Goal: Task Accomplishment & Management: Use online tool/utility

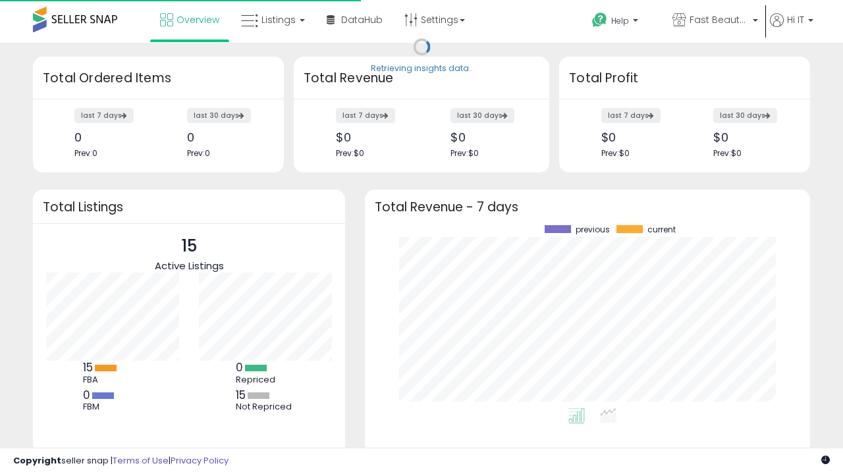
scroll to position [183, 419]
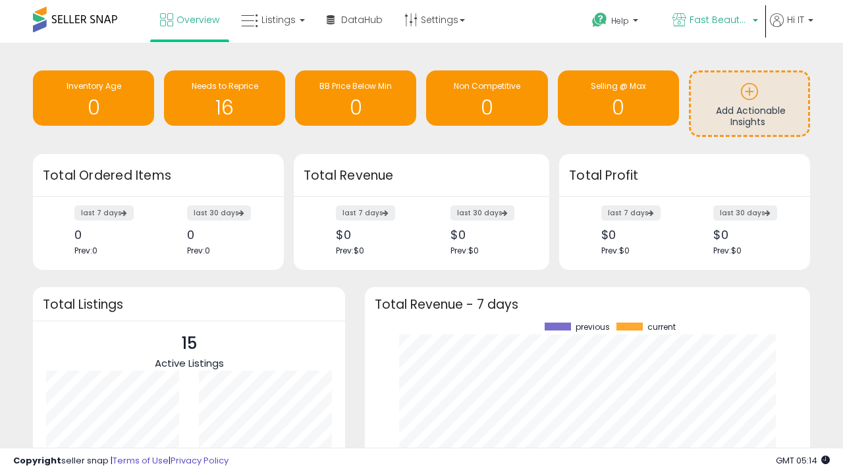
click at [714, 21] on span "Fast Beauty ([GEOGRAPHIC_DATA])" at bounding box center [719, 19] width 59 height 13
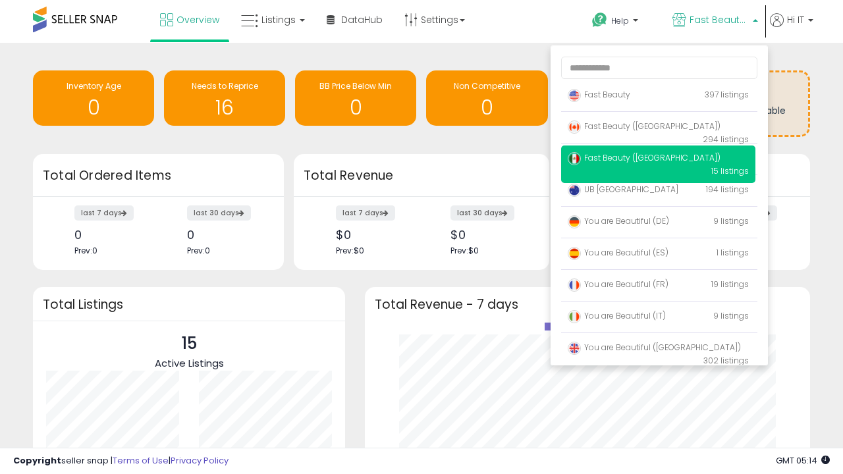
click at [658, 350] on span "You are Beautiful ([GEOGRAPHIC_DATA])" at bounding box center [654, 347] width 173 height 11
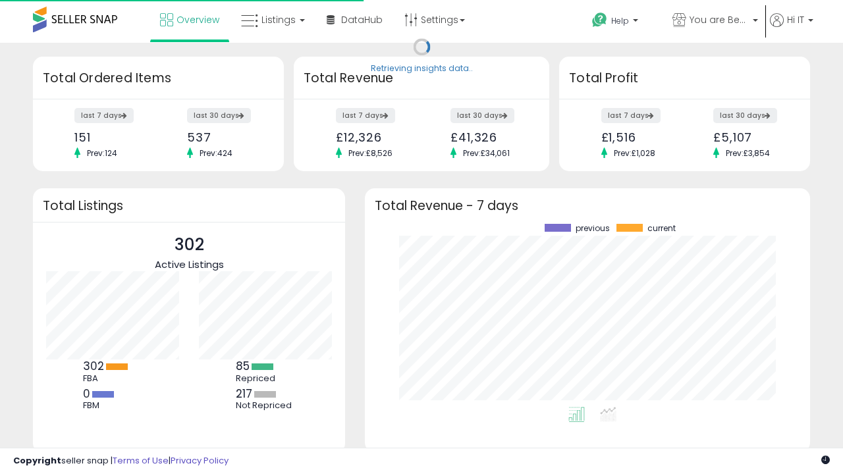
scroll to position [183, 419]
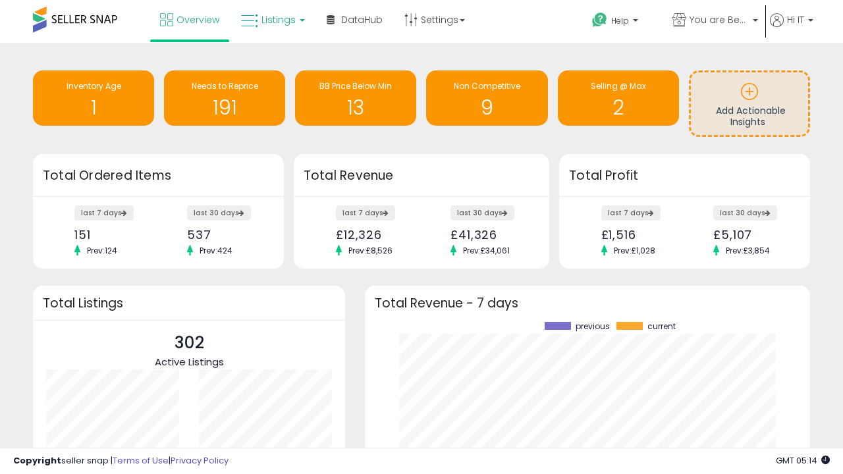
click at [271, 20] on span "Listings" at bounding box center [278, 19] width 34 height 13
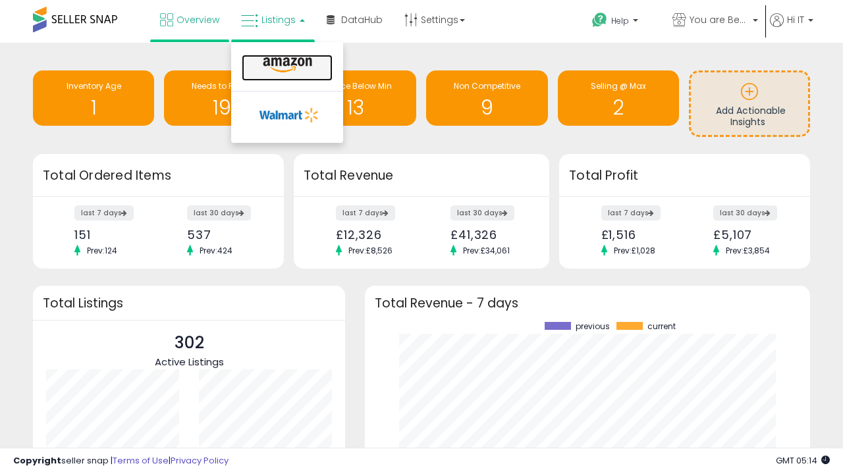
click at [286, 65] on icon at bounding box center [287, 65] width 57 height 17
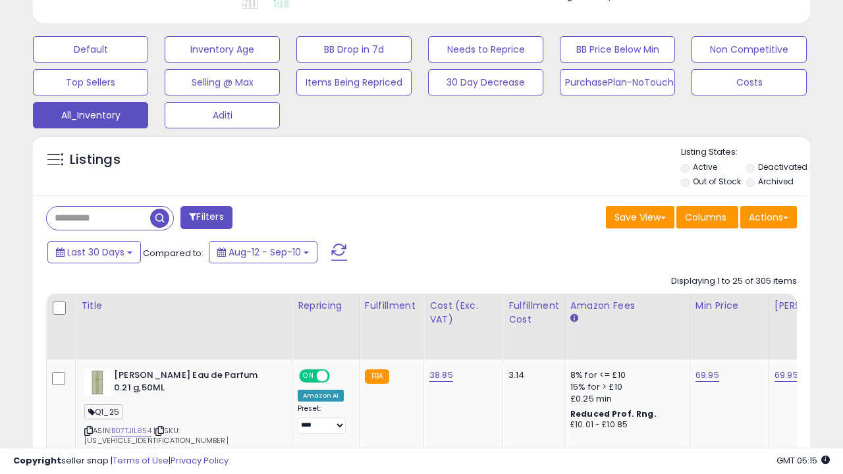
scroll to position [0, 10]
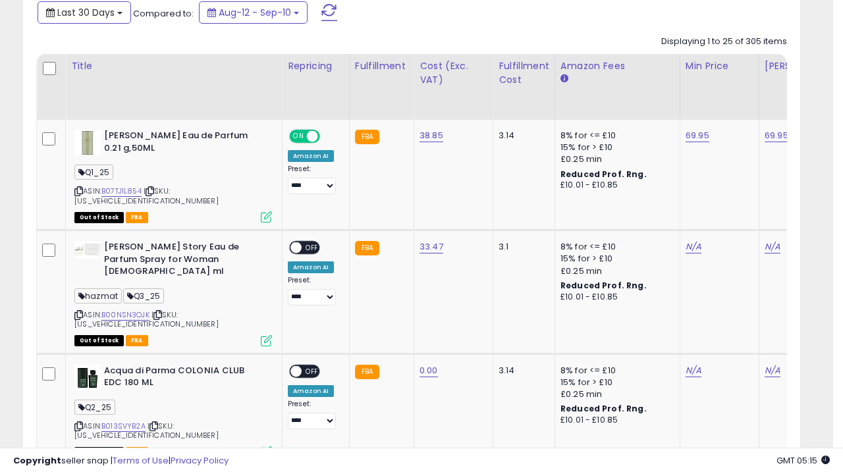
click at [84, 11] on span "Last 30 Days" at bounding box center [85, 12] width 57 height 13
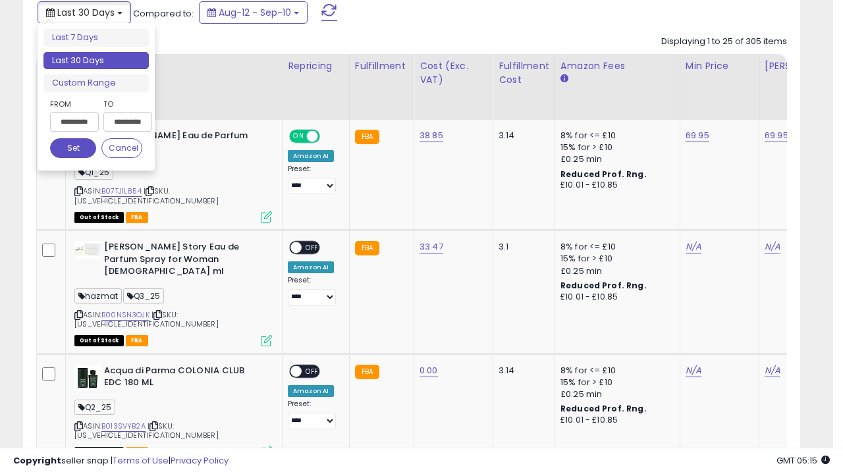
scroll to position [270, 449]
click at [96, 61] on li "Last 30 Days" at bounding box center [95, 61] width 105 height 18
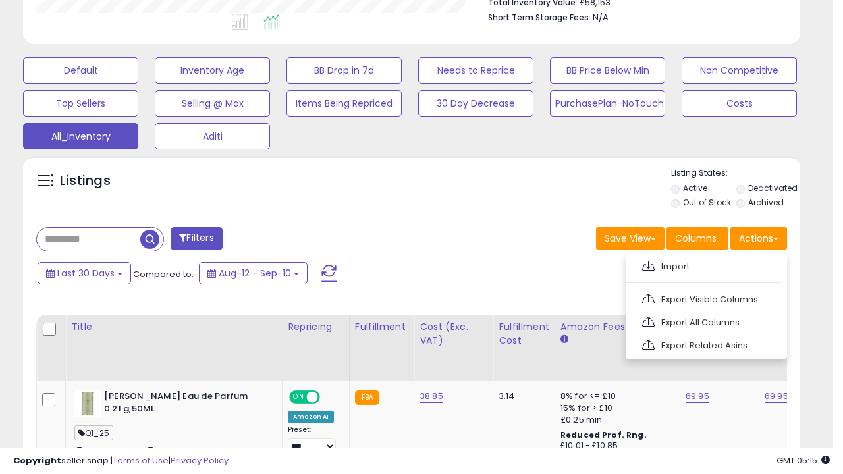
click at [705, 321] on link "Export All Columns" at bounding box center [705, 322] width 144 height 20
